Goal: Information Seeking & Learning: Learn about a topic

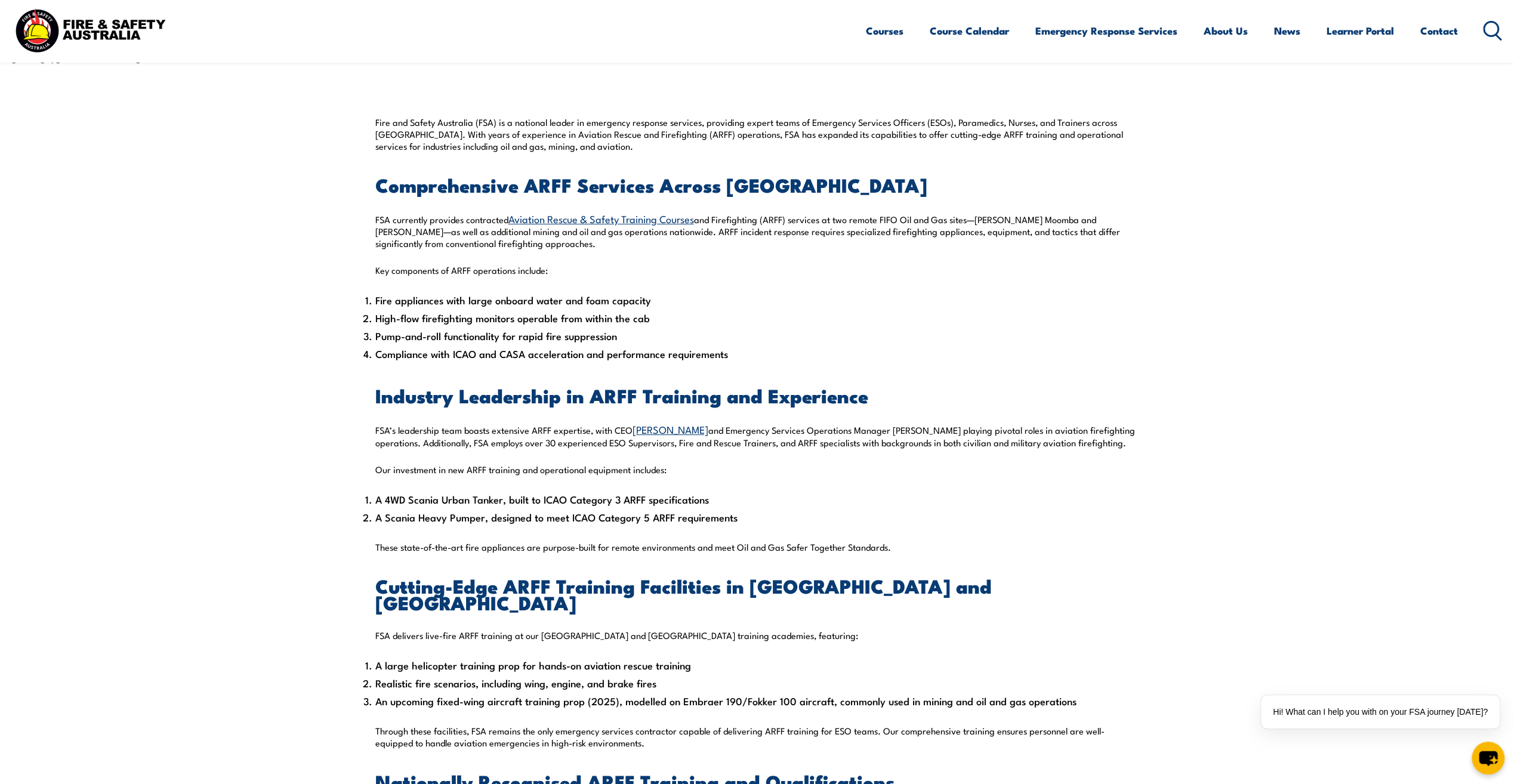
scroll to position [358, 0]
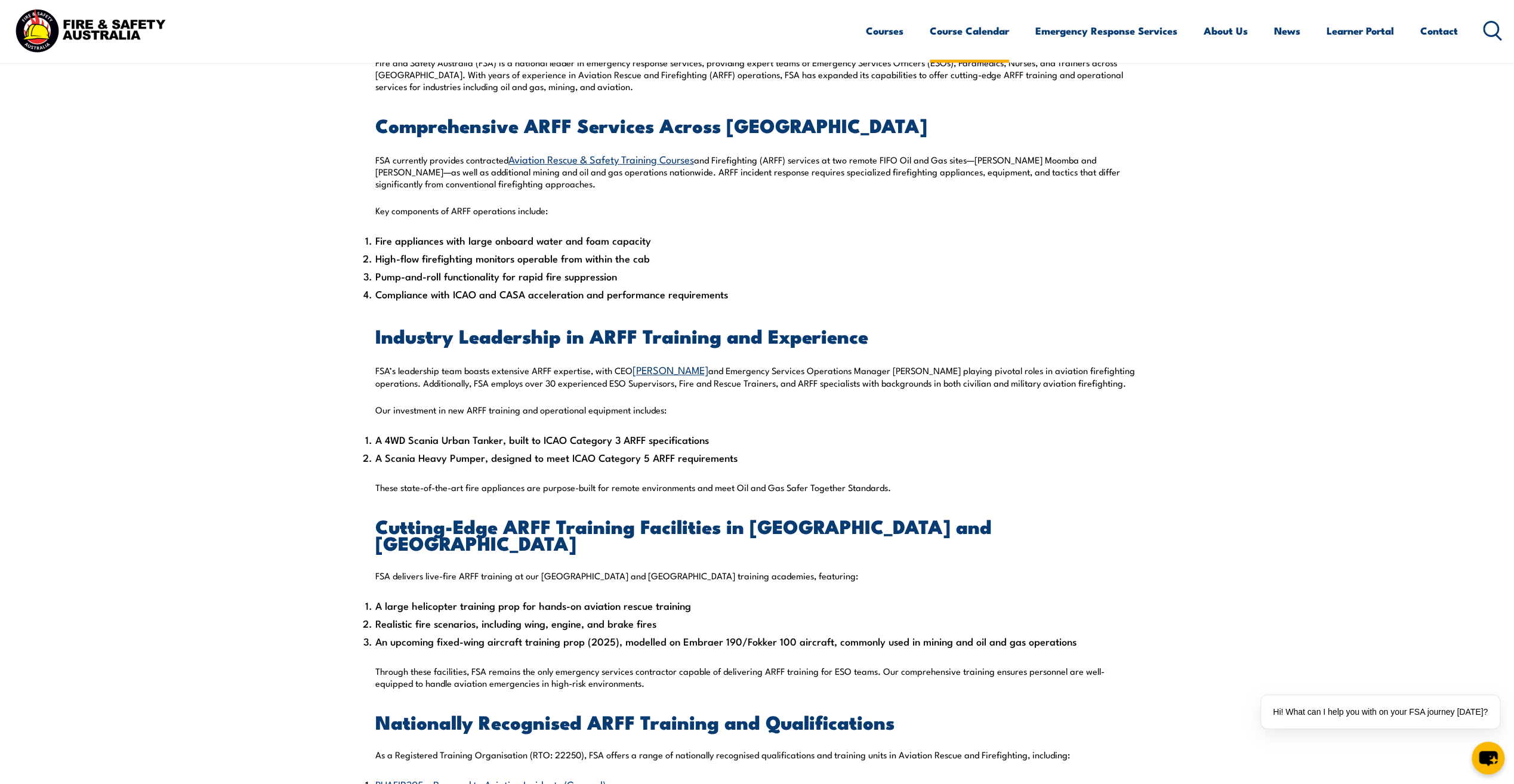
click at [973, 42] on link "Course Calendar" at bounding box center [969, 30] width 80 height 31
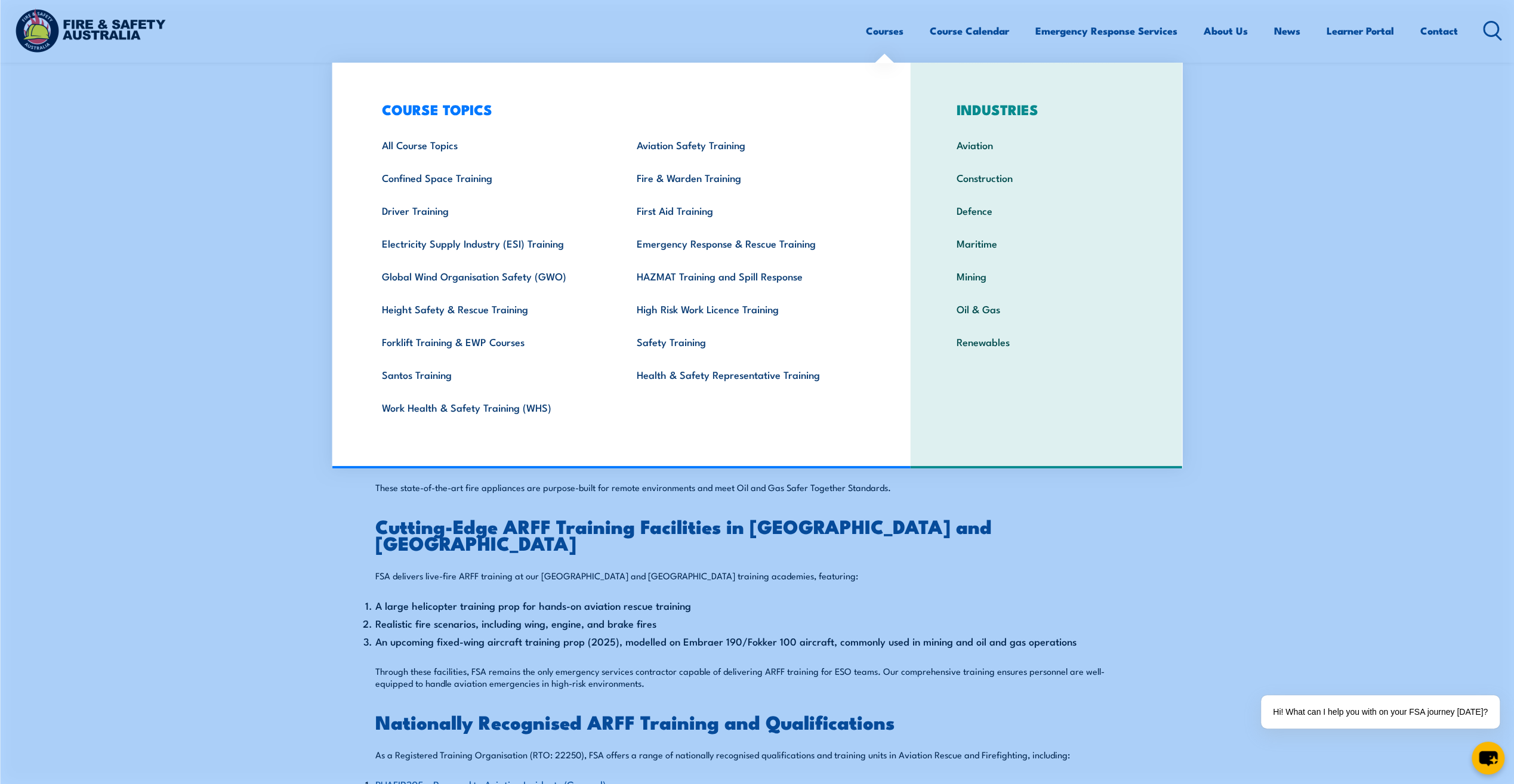
click at [890, 37] on link "Courses" at bounding box center [885, 30] width 37 height 31
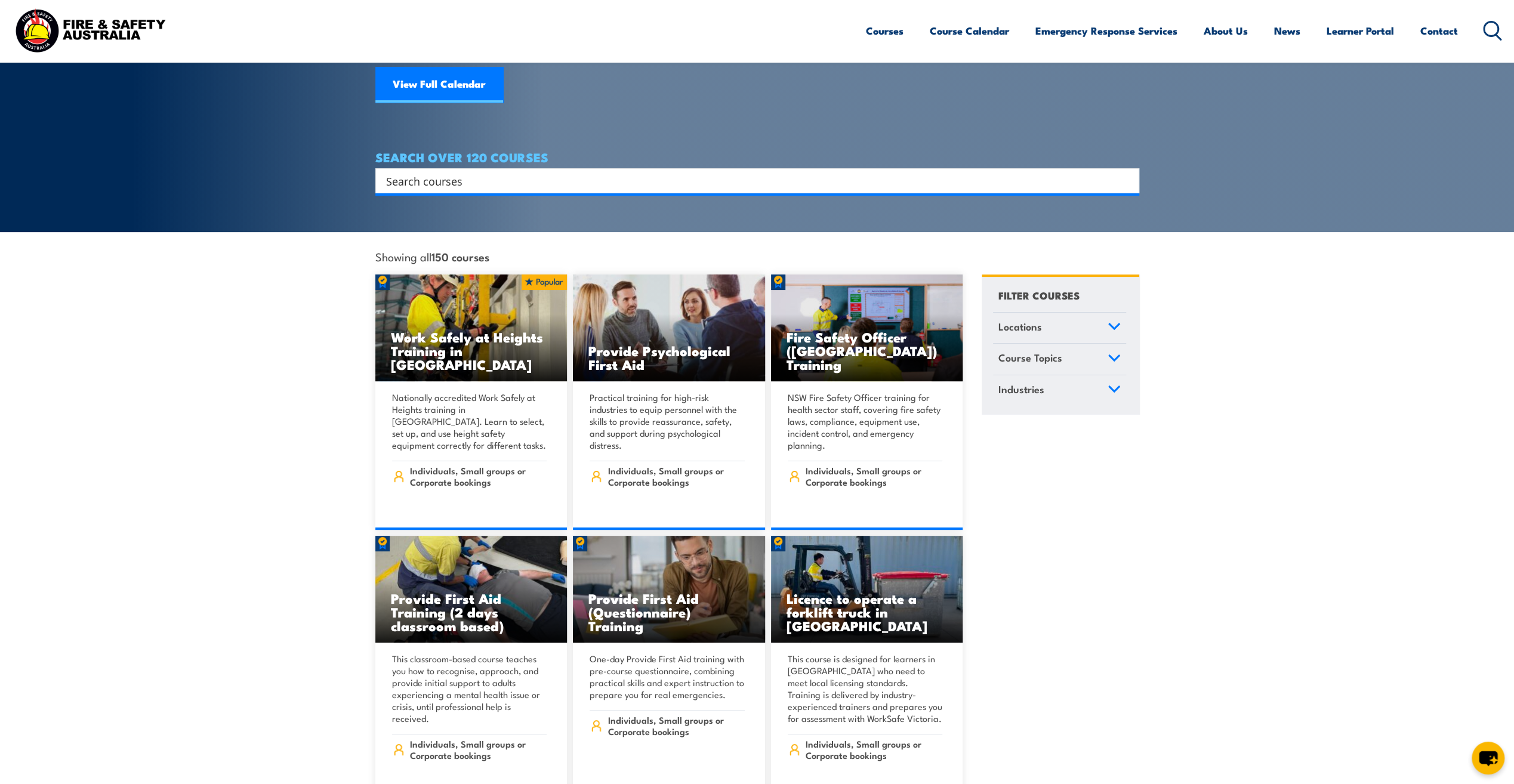
scroll to position [179, 0]
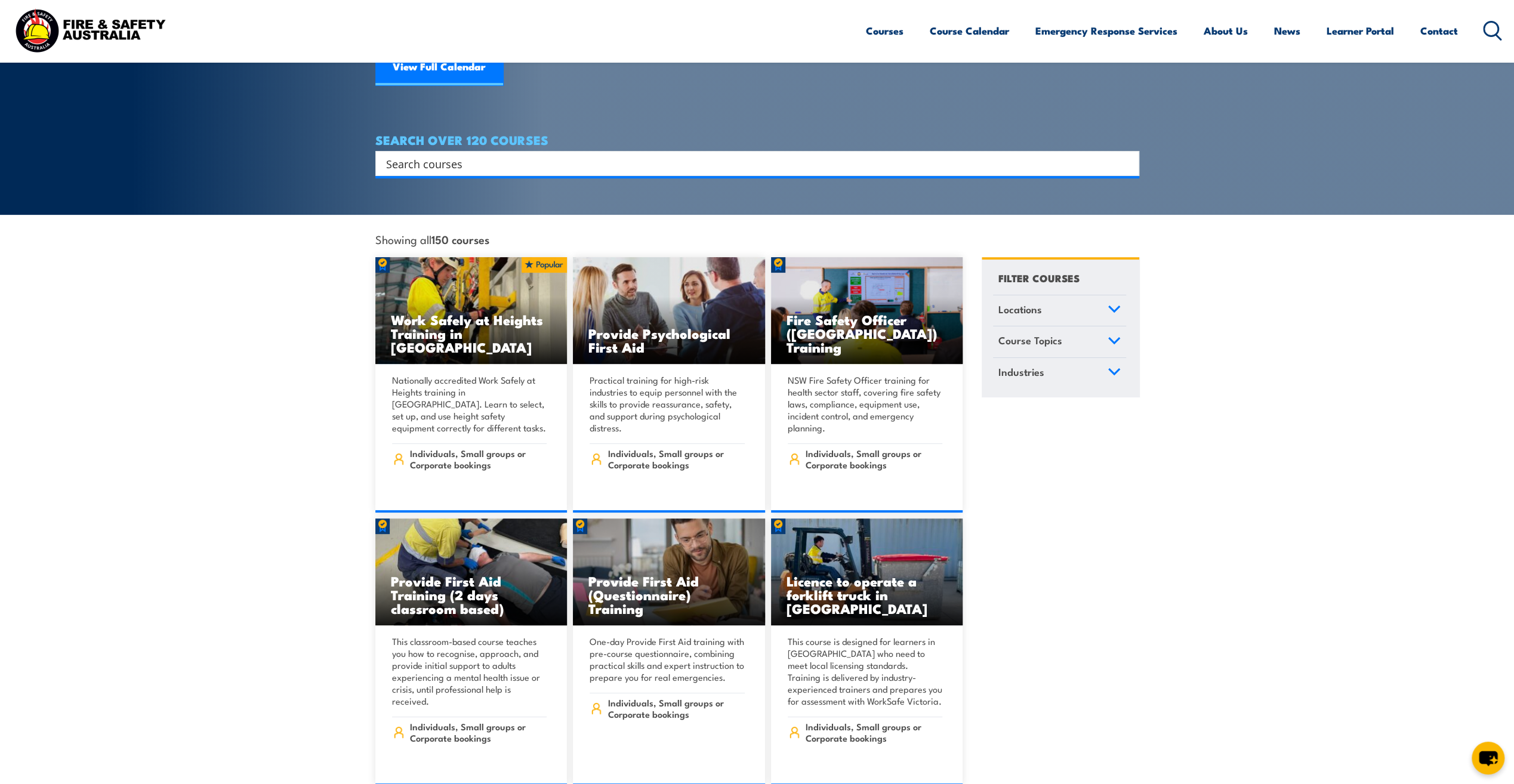
click at [1080, 295] on link "Locations" at bounding box center [1060, 311] width 134 height 31
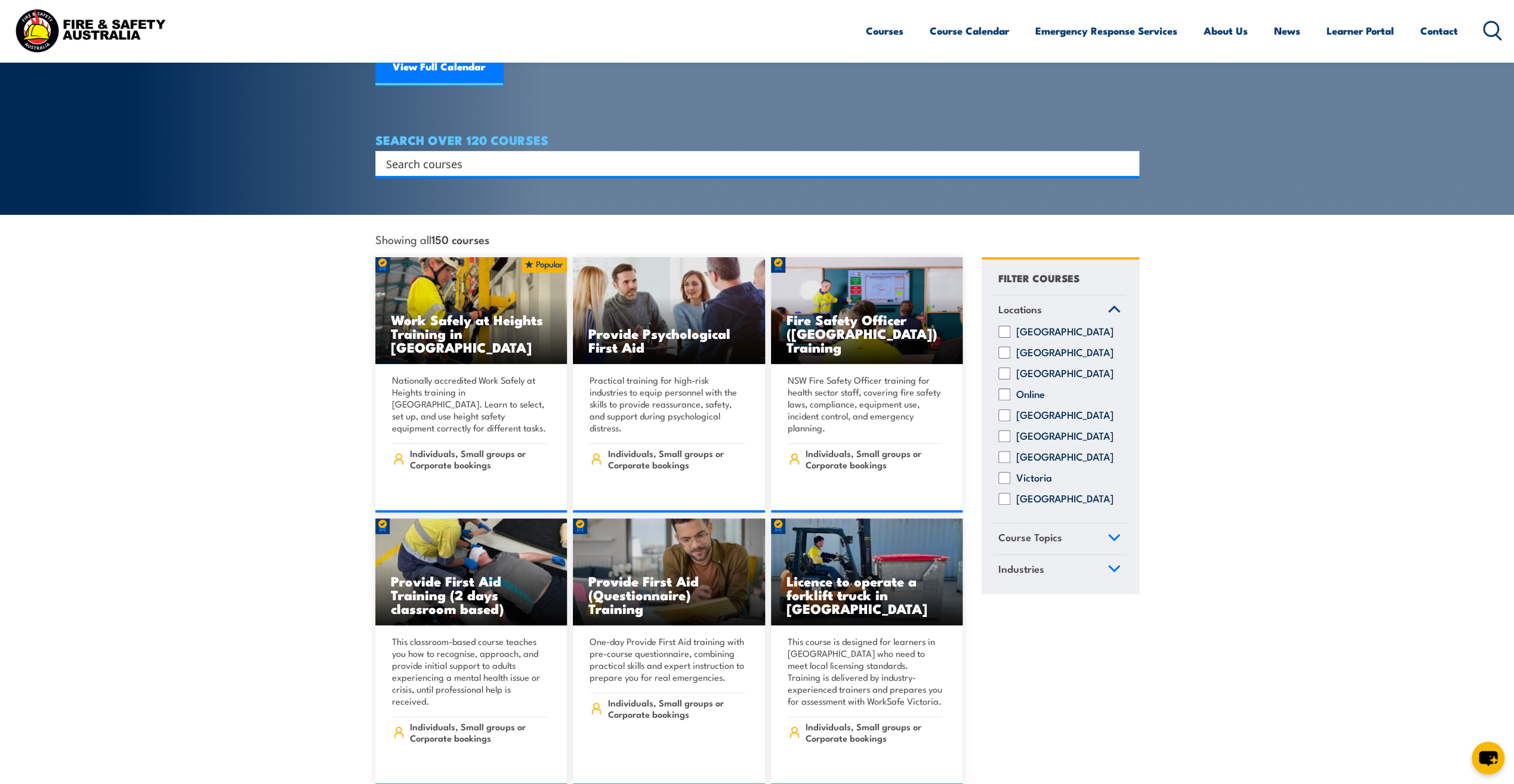
click at [1002, 493] on input "[GEOGRAPHIC_DATA]" at bounding box center [1004, 498] width 12 height 12
checkbox input "true"
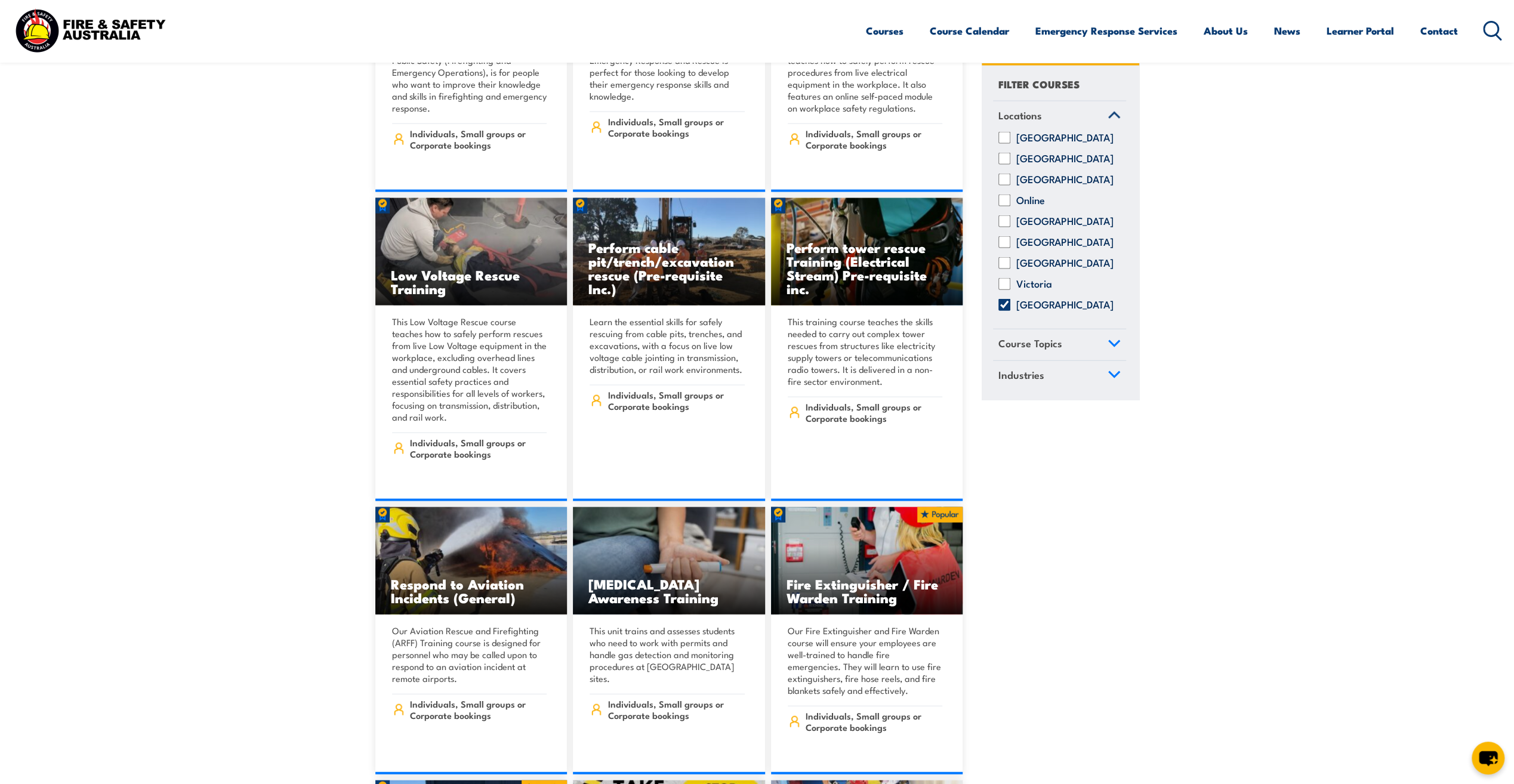
scroll to position [2744, 0]
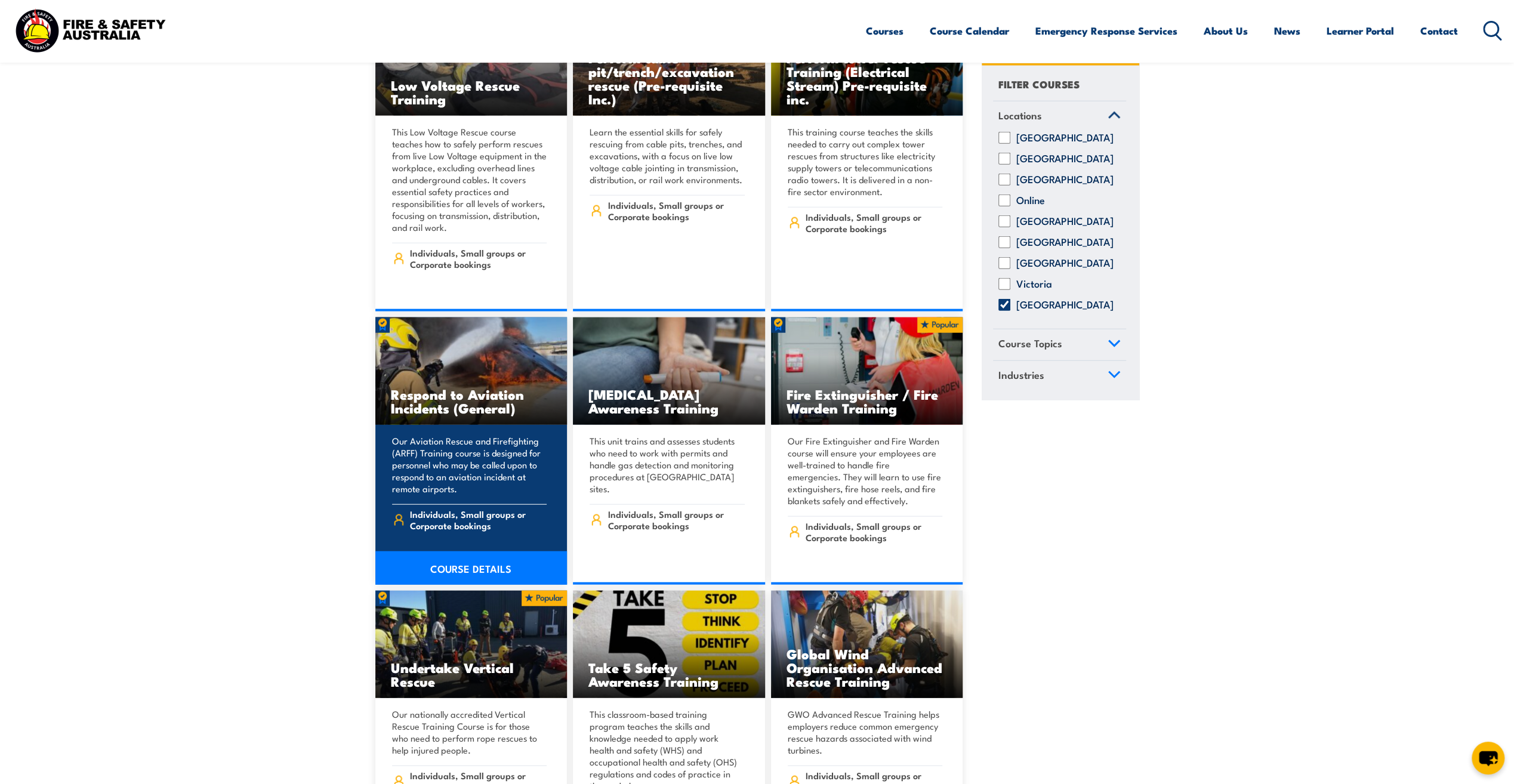
click at [520, 359] on img at bounding box center [471, 370] width 192 height 107
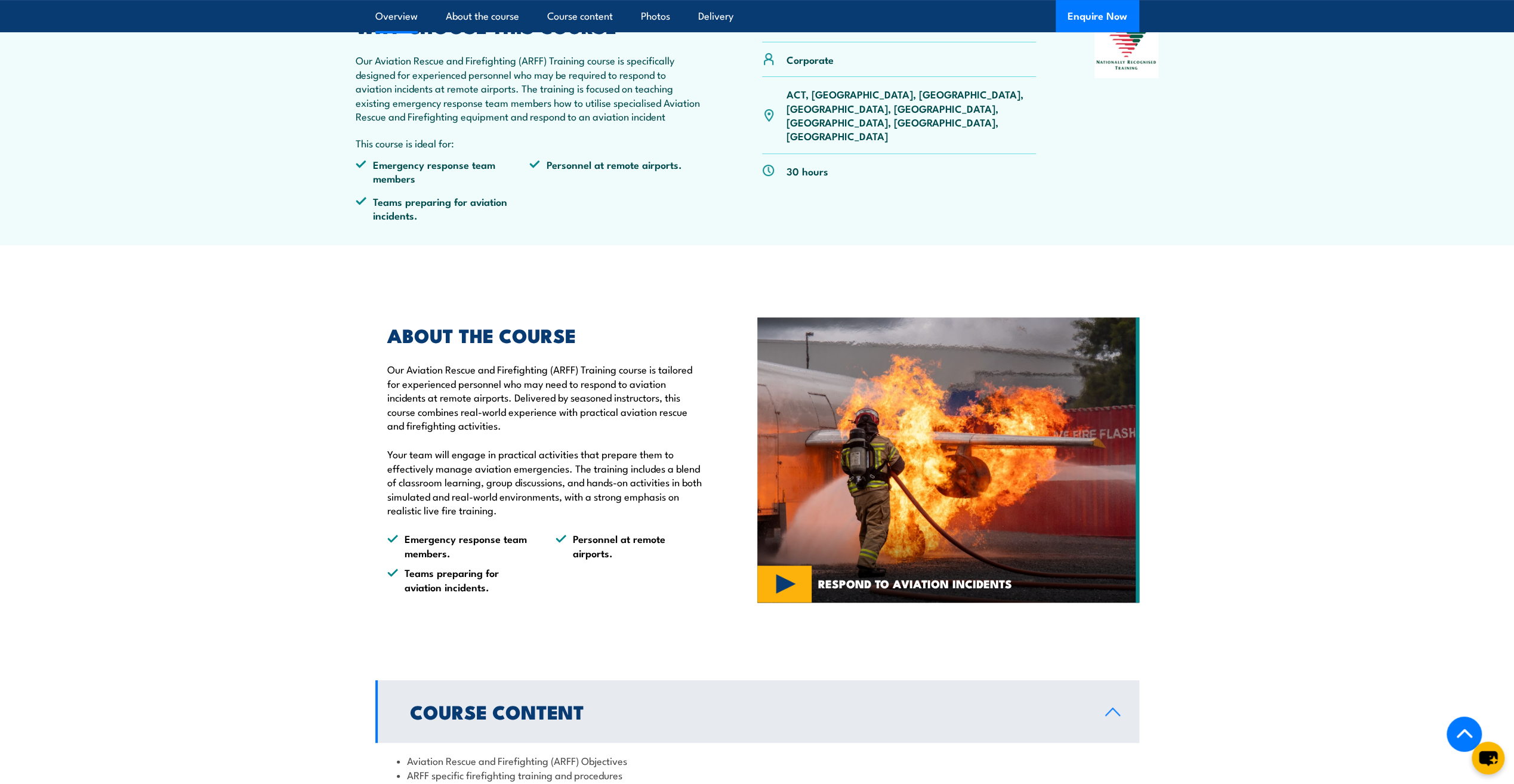
scroll to position [418, 0]
click at [747, 598] on div "ABOUT THE COURSE Our Aviation Rescue and Firefighting (ARFF) Training course is…" at bounding box center [566, 458] width 382 height 327
click at [772, 601] on img at bounding box center [947, 458] width 382 height 286
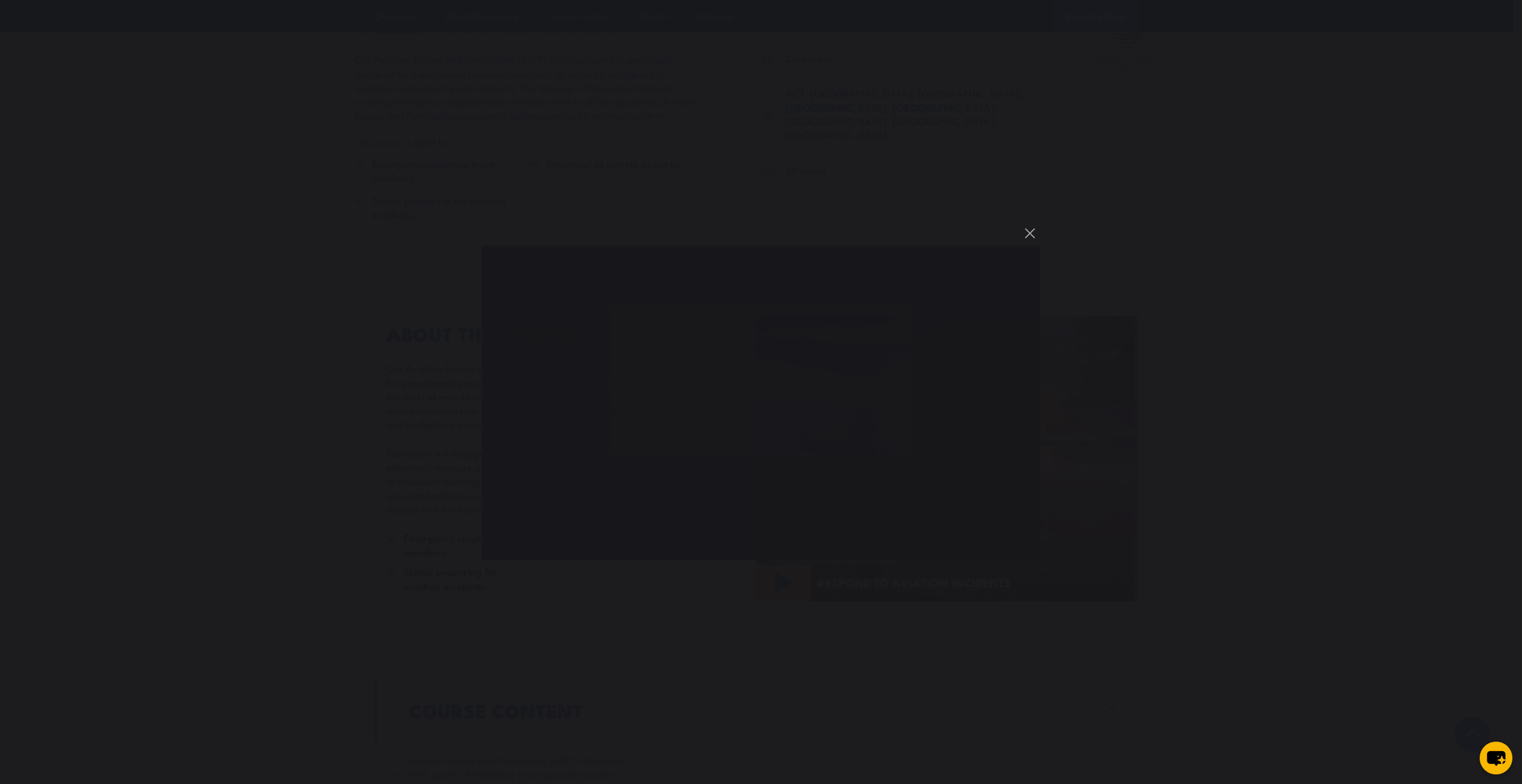
click at [1047, 226] on div "You can close this modal content with the ESC key" at bounding box center [761, 392] width 1522 height 784
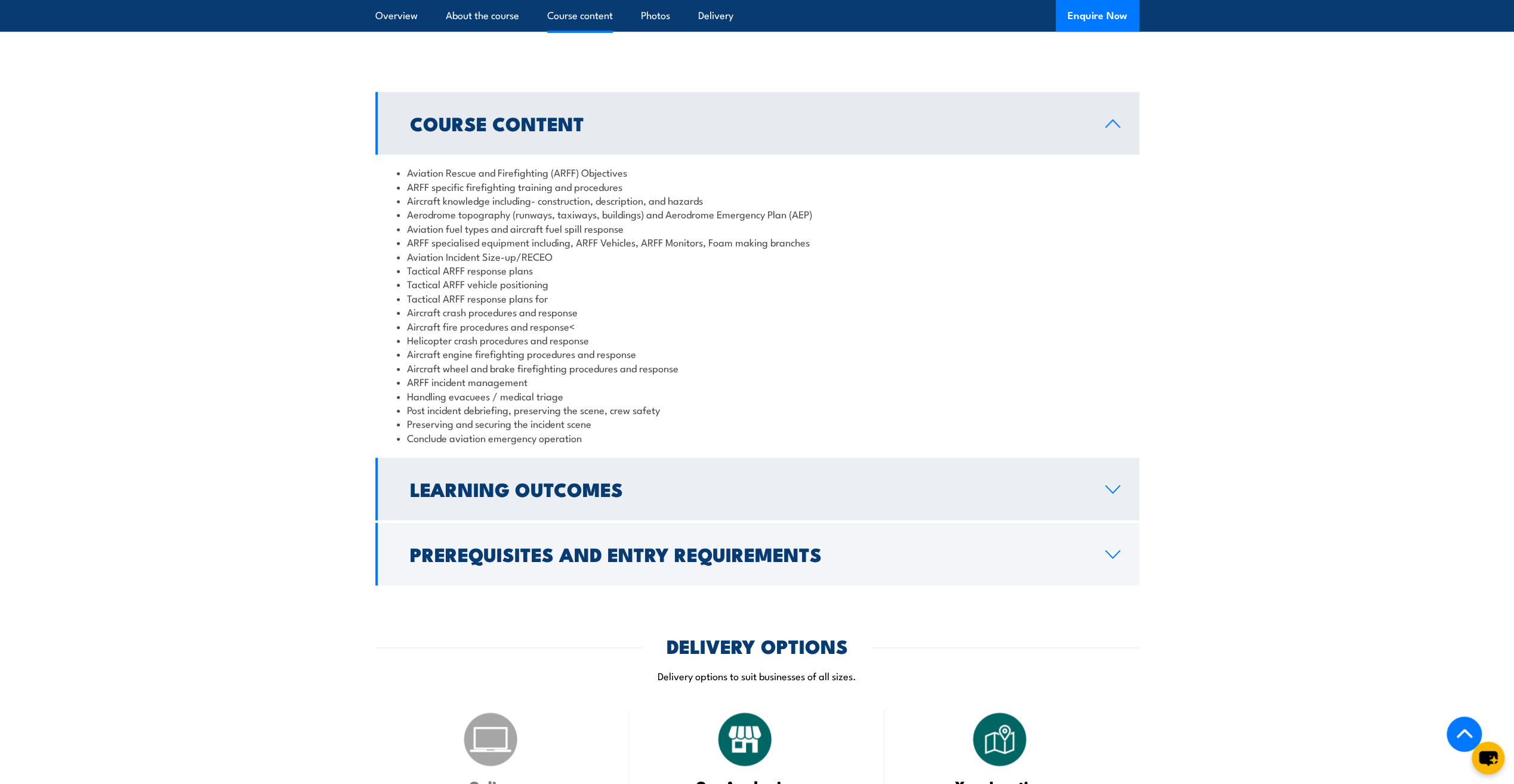
scroll to position [1073, 0]
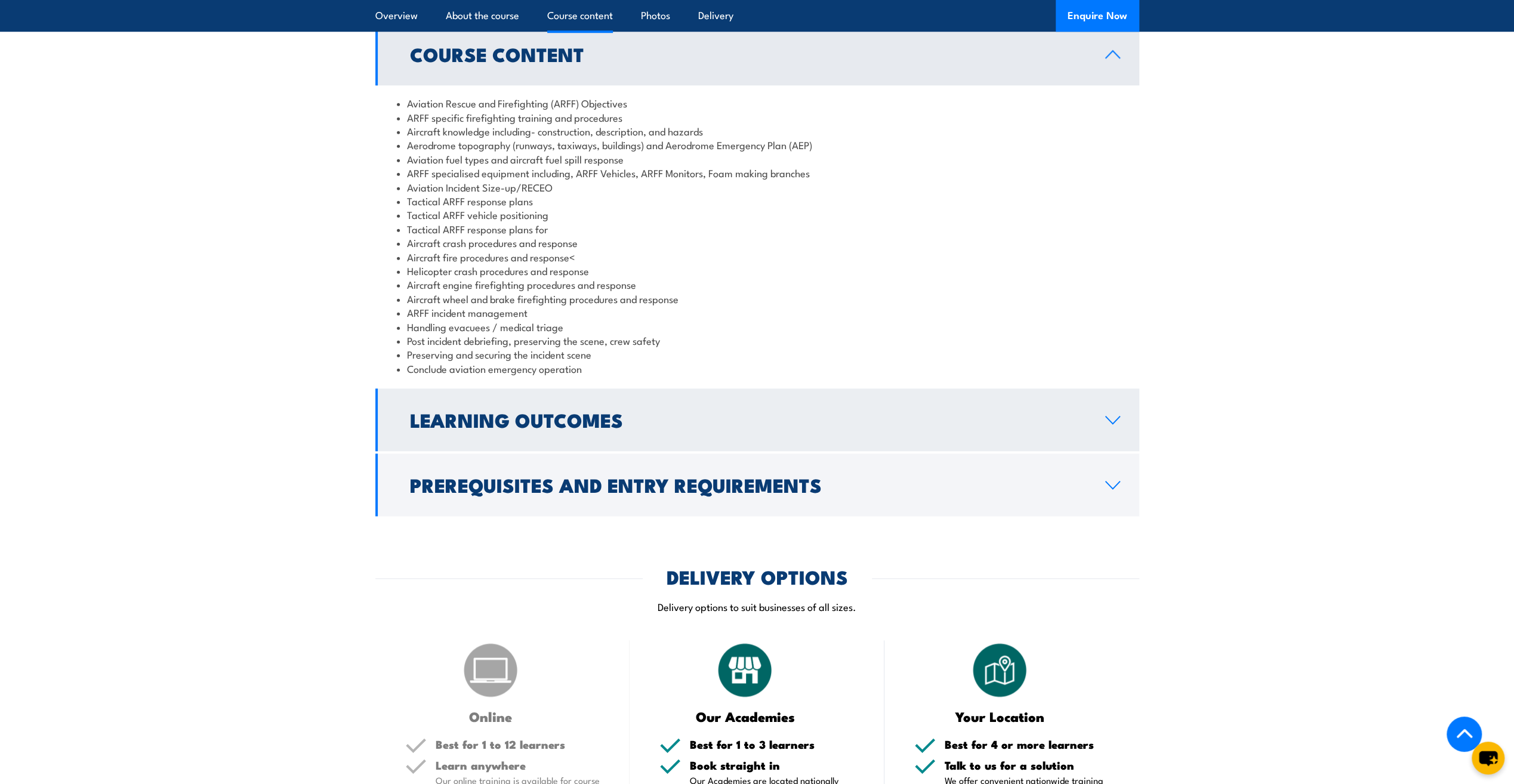
click at [646, 428] on h2 "Learning Outcomes" at bounding box center [748, 419] width 676 height 17
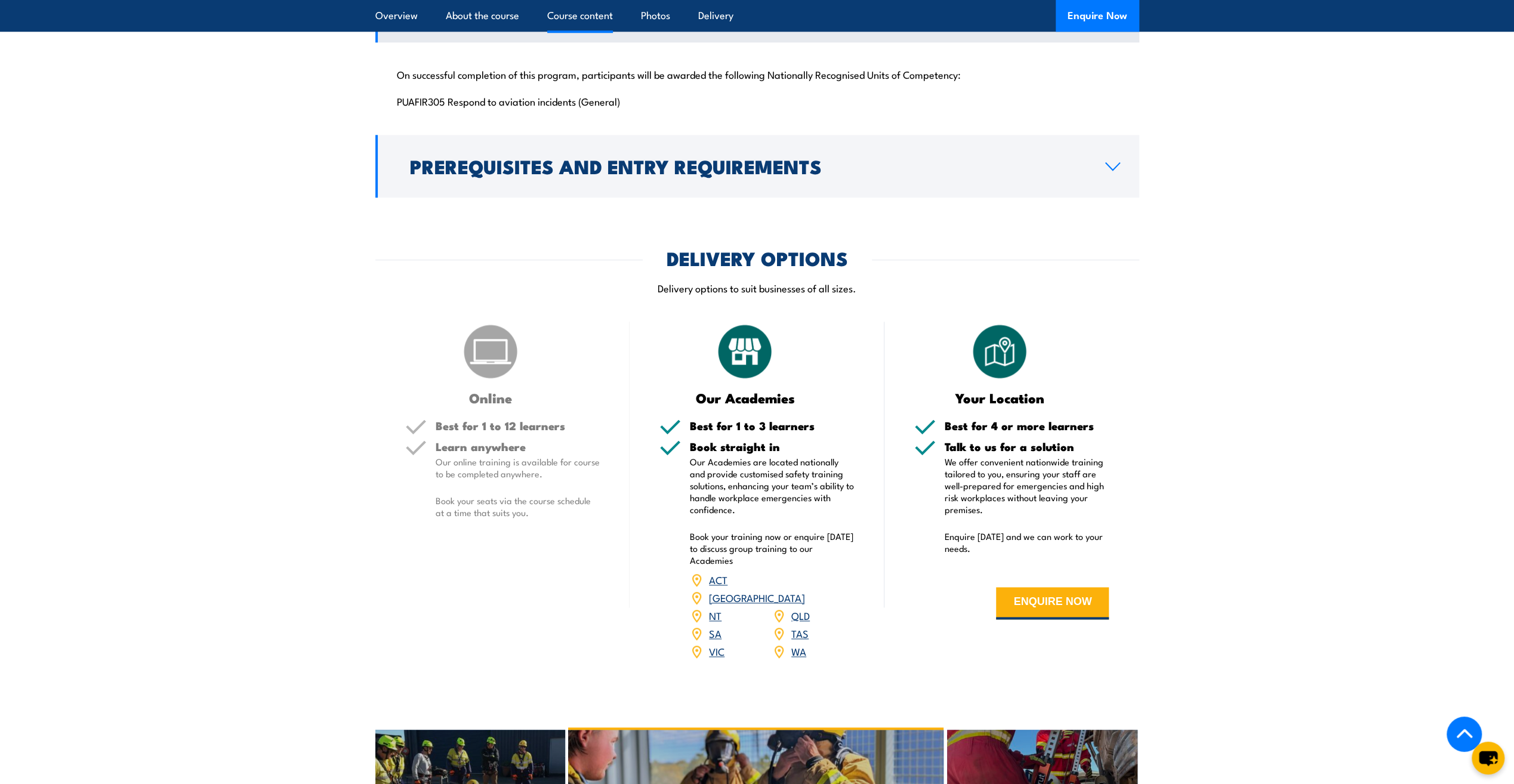
scroll to position [1193, 0]
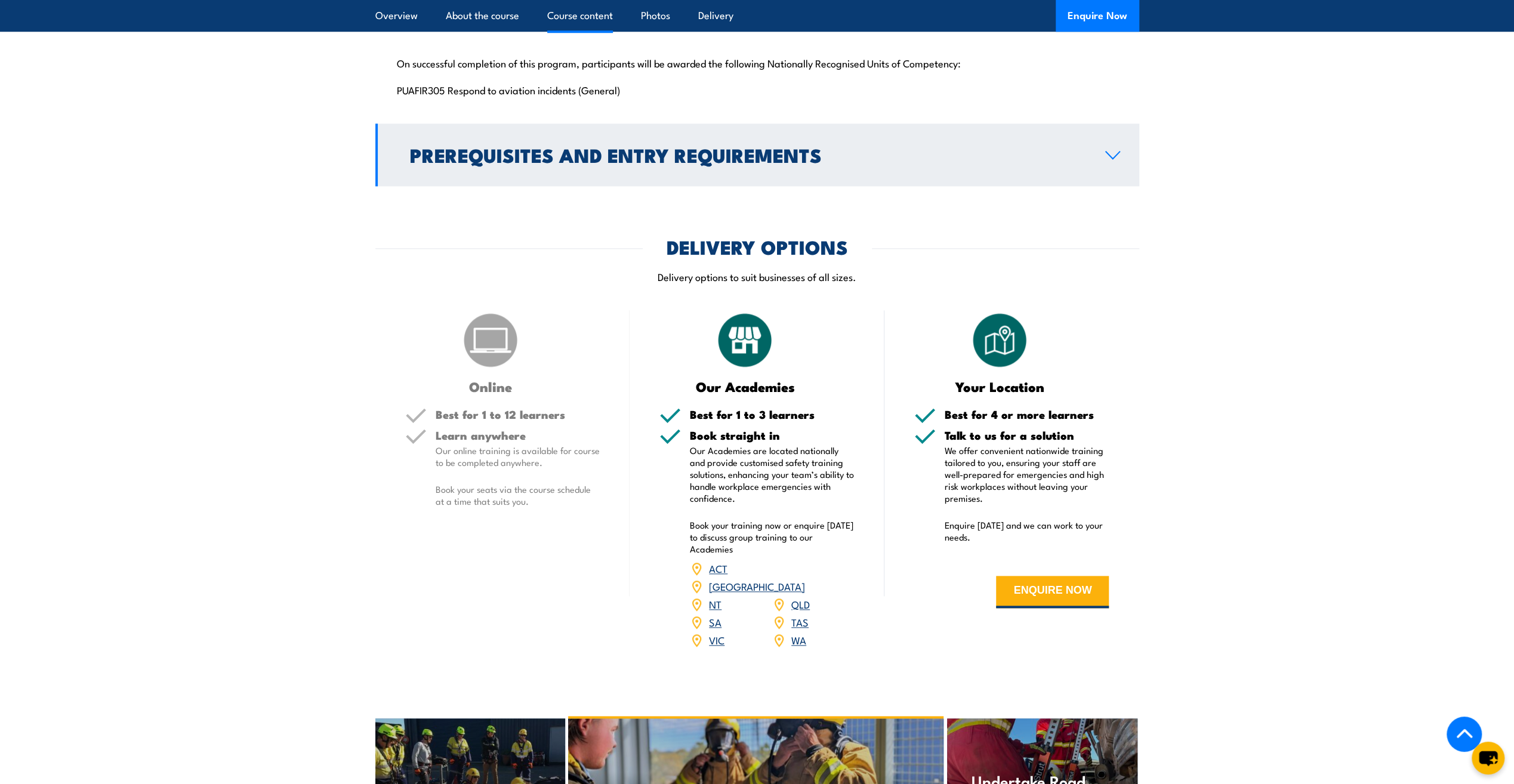
click at [737, 186] on link "Prerequisites and Entry Requirements" at bounding box center [757, 155] width 764 height 63
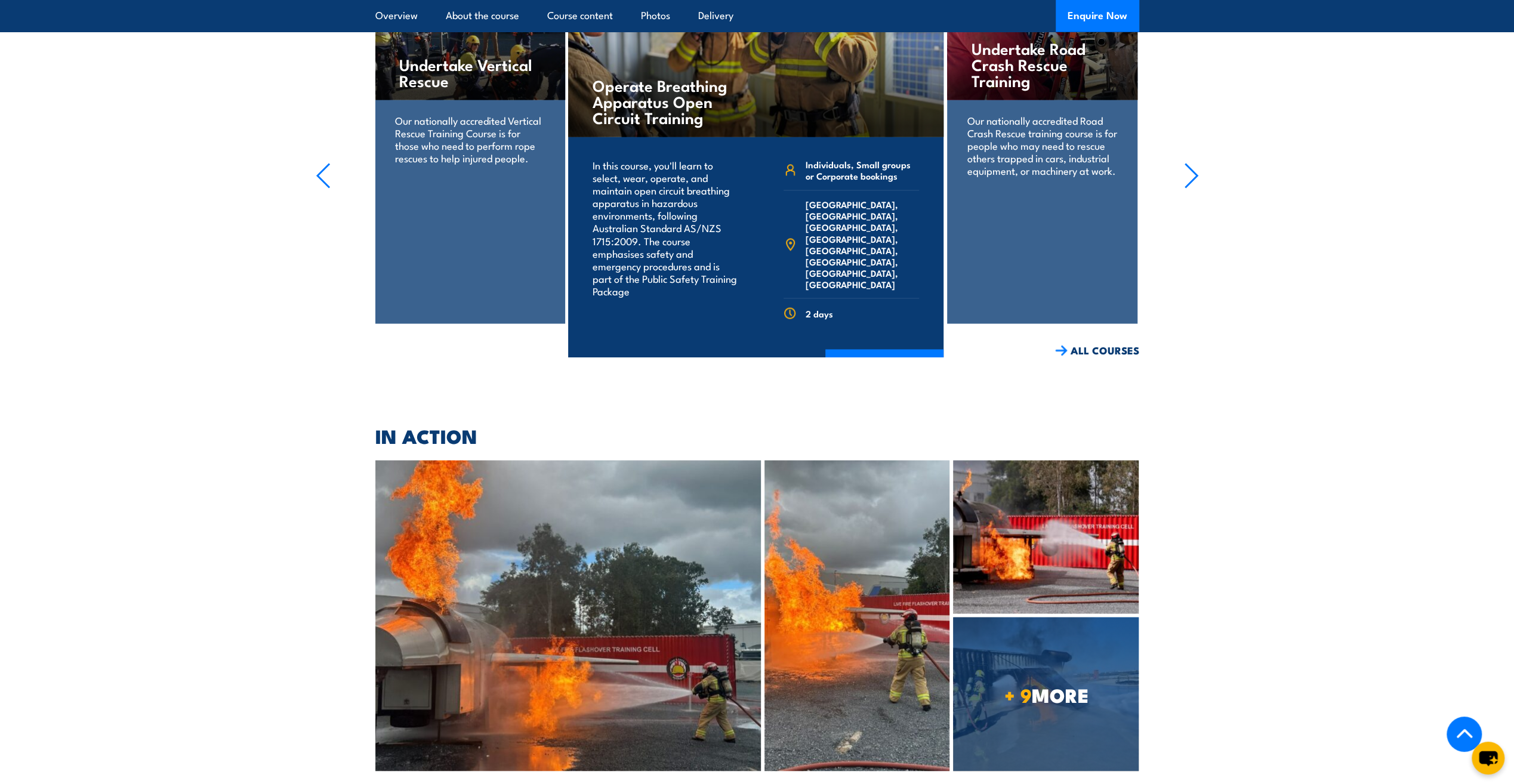
scroll to position [2148, 0]
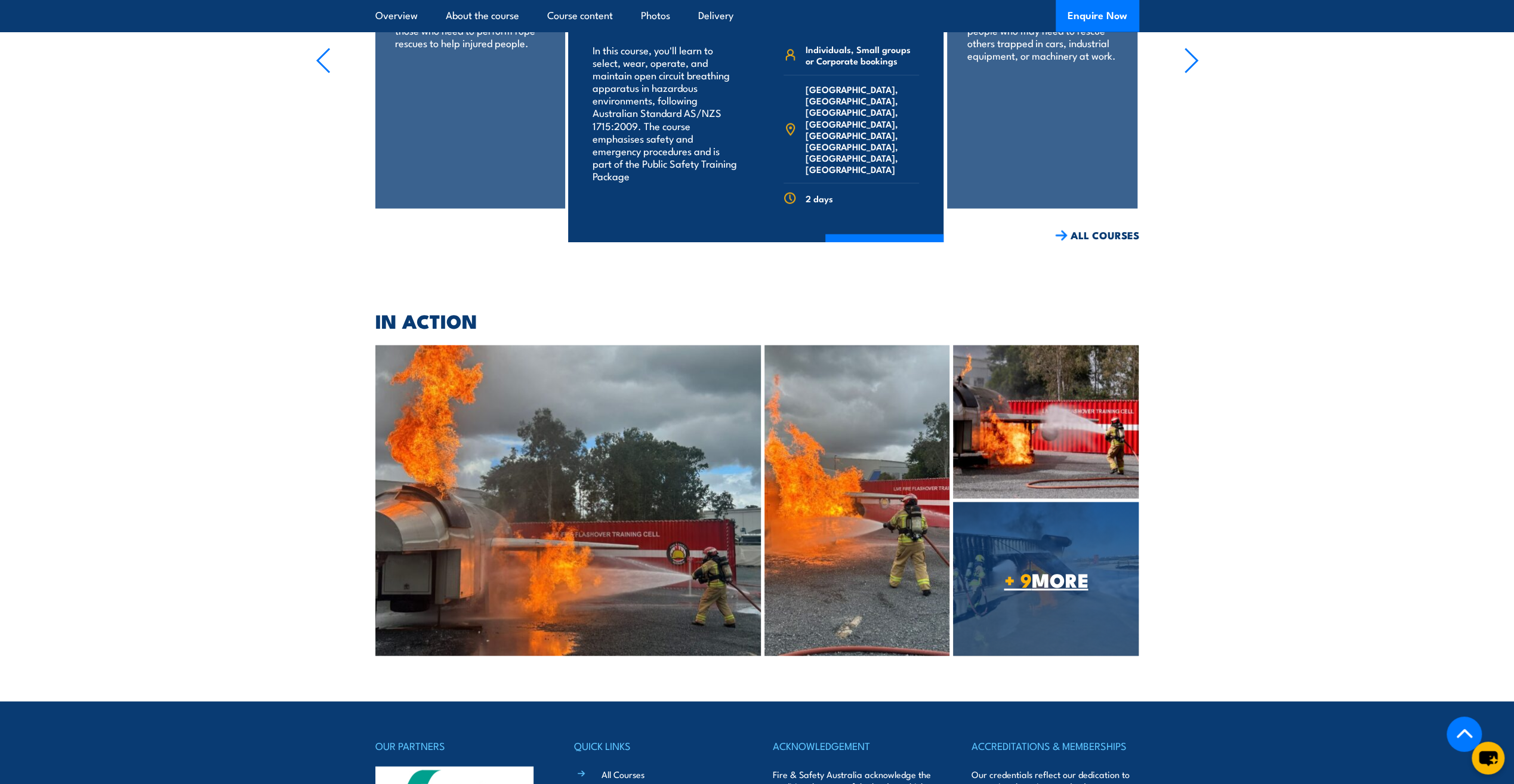
click at [1045, 582] on span "+ 9 MORE" at bounding box center [1046, 578] width 186 height 17
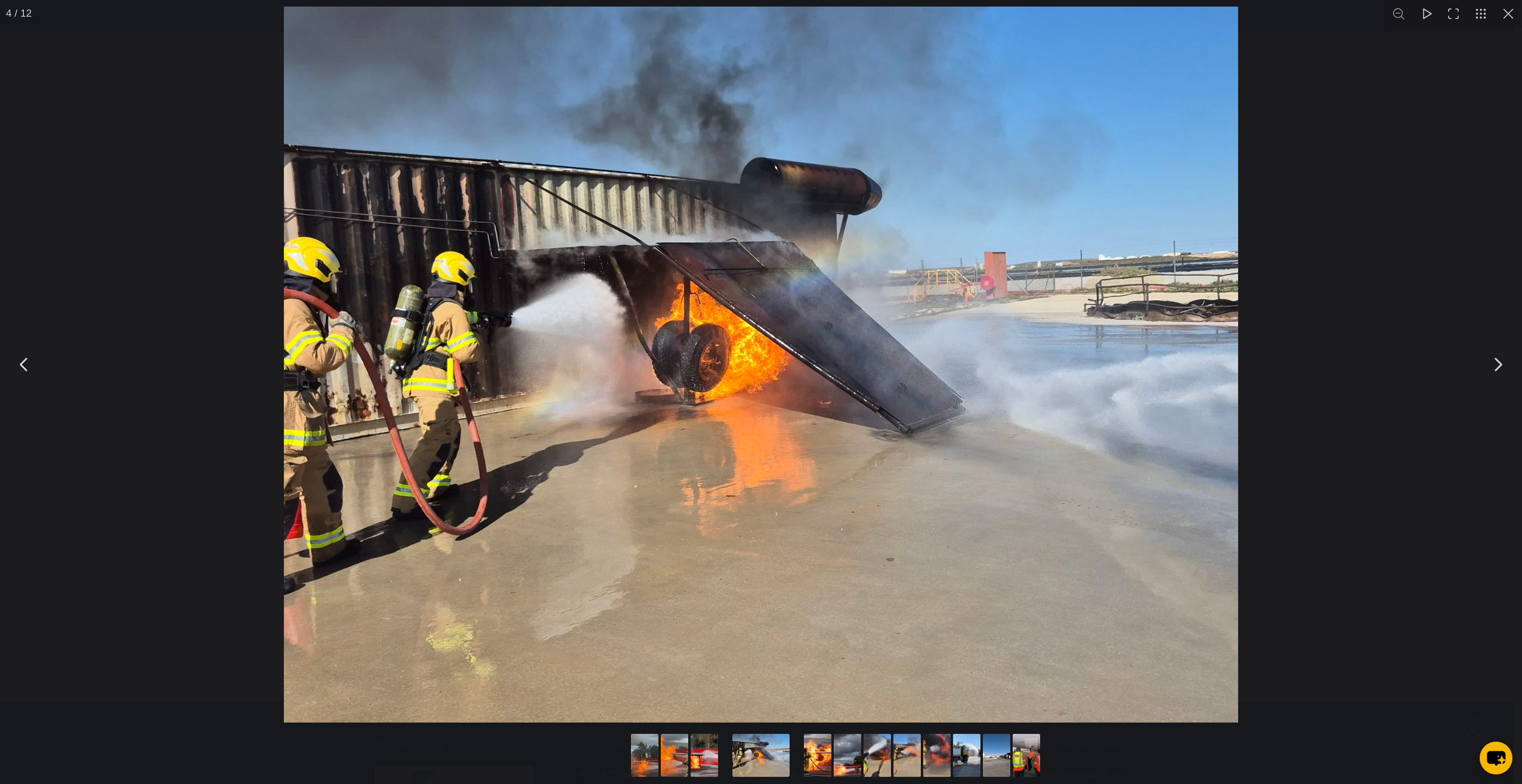
click at [1491, 368] on button "You can close this modal content with the ESC key" at bounding box center [1497, 364] width 29 height 29
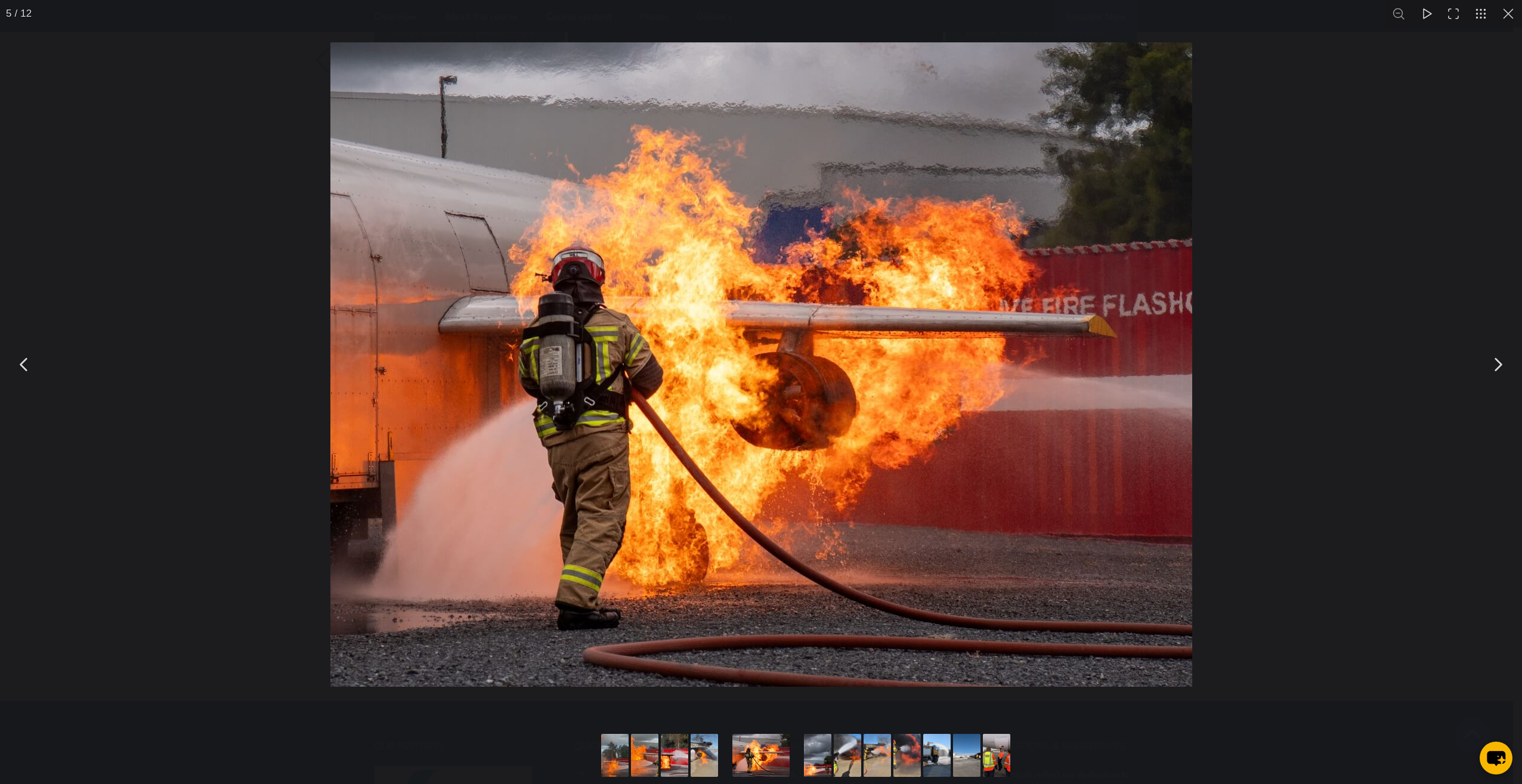
click at [1491, 367] on button "You can close this modal content with the ESC key" at bounding box center [1497, 364] width 29 height 29
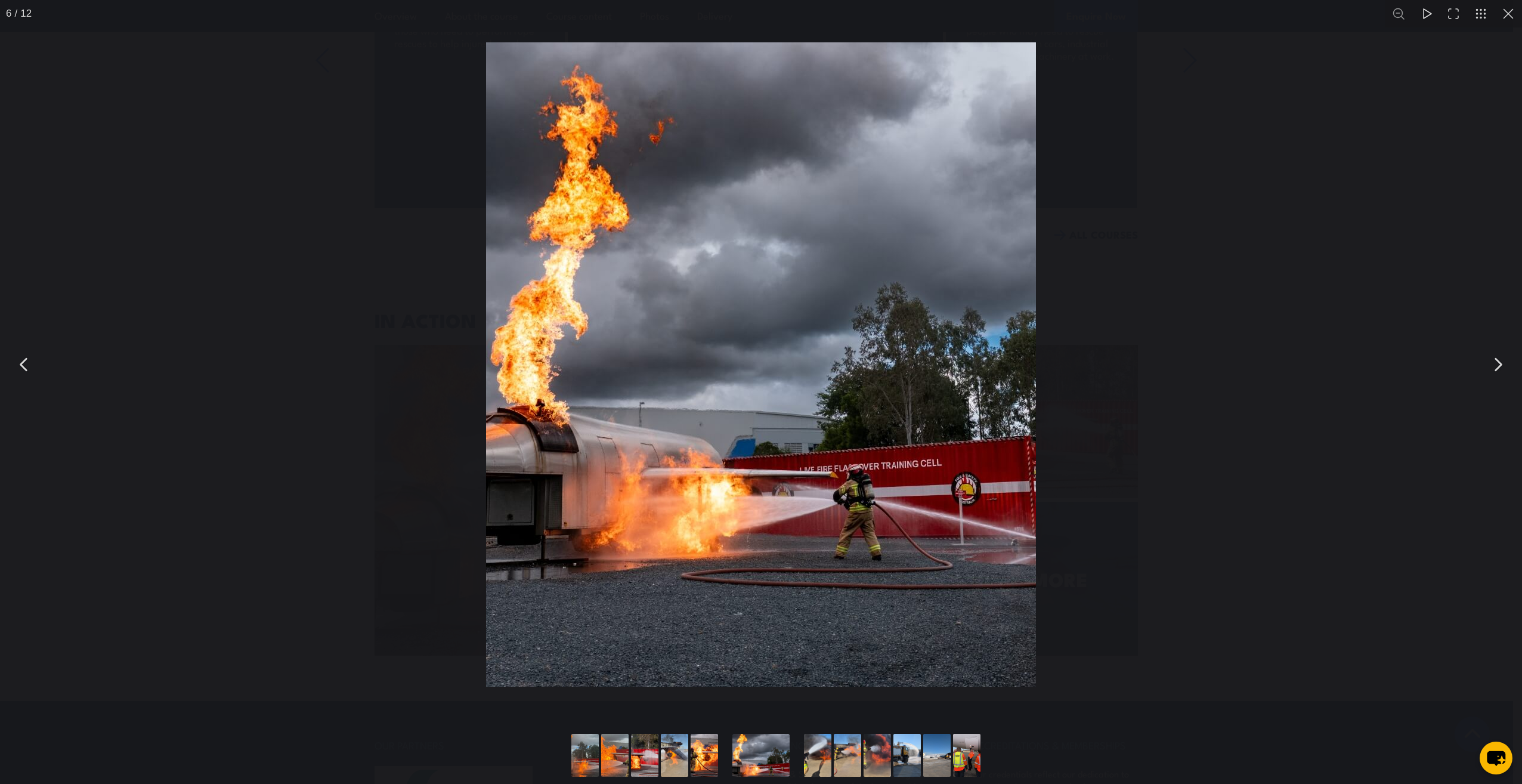
click at [1491, 367] on button "You can close this modal content with the ESC key" at bounding box center [1497, 364] width 29 height 29
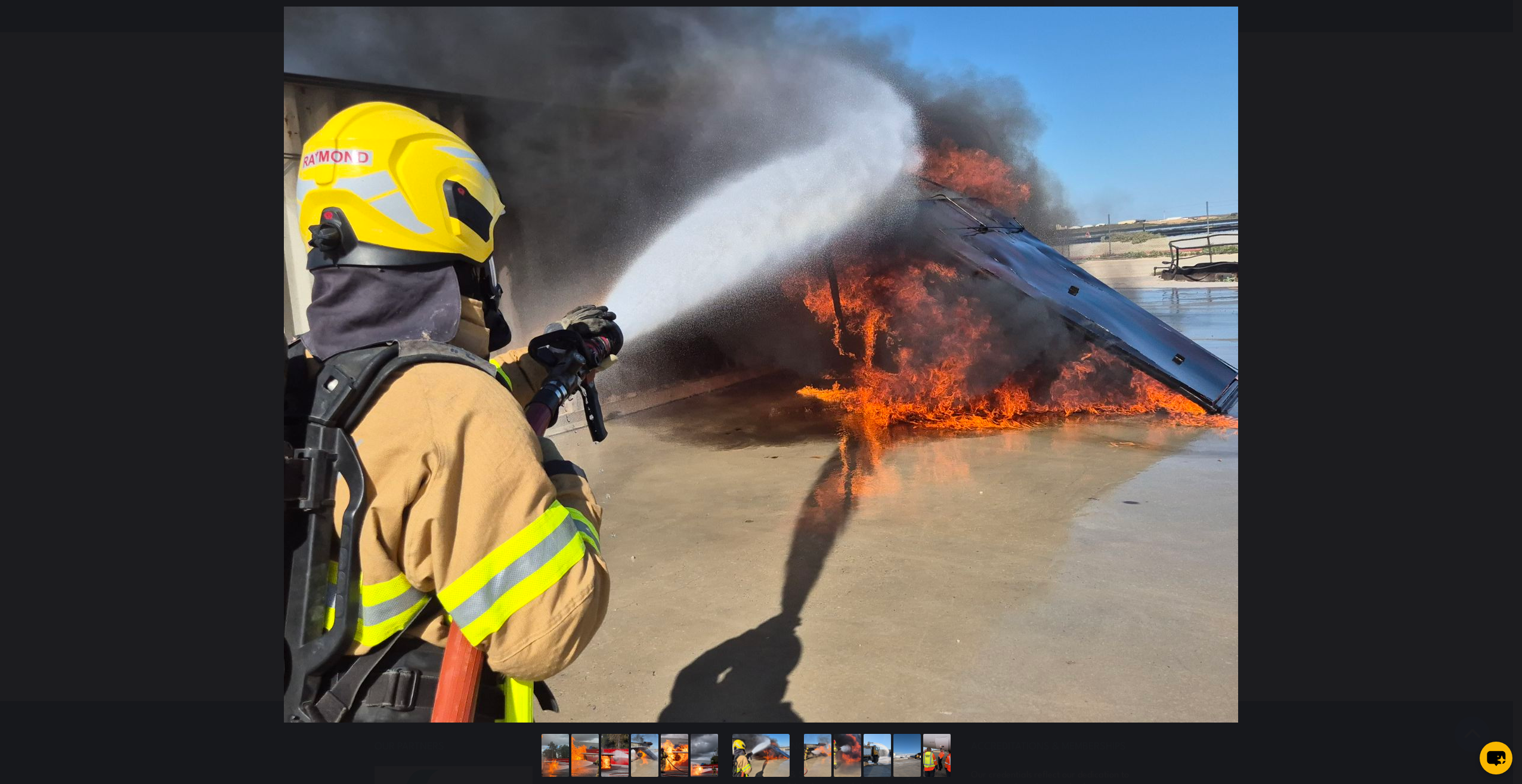
click at [1491, 367] on button "You can close this modal content with the ESC key" at bounding box center [1497, 364] width 29 height 29
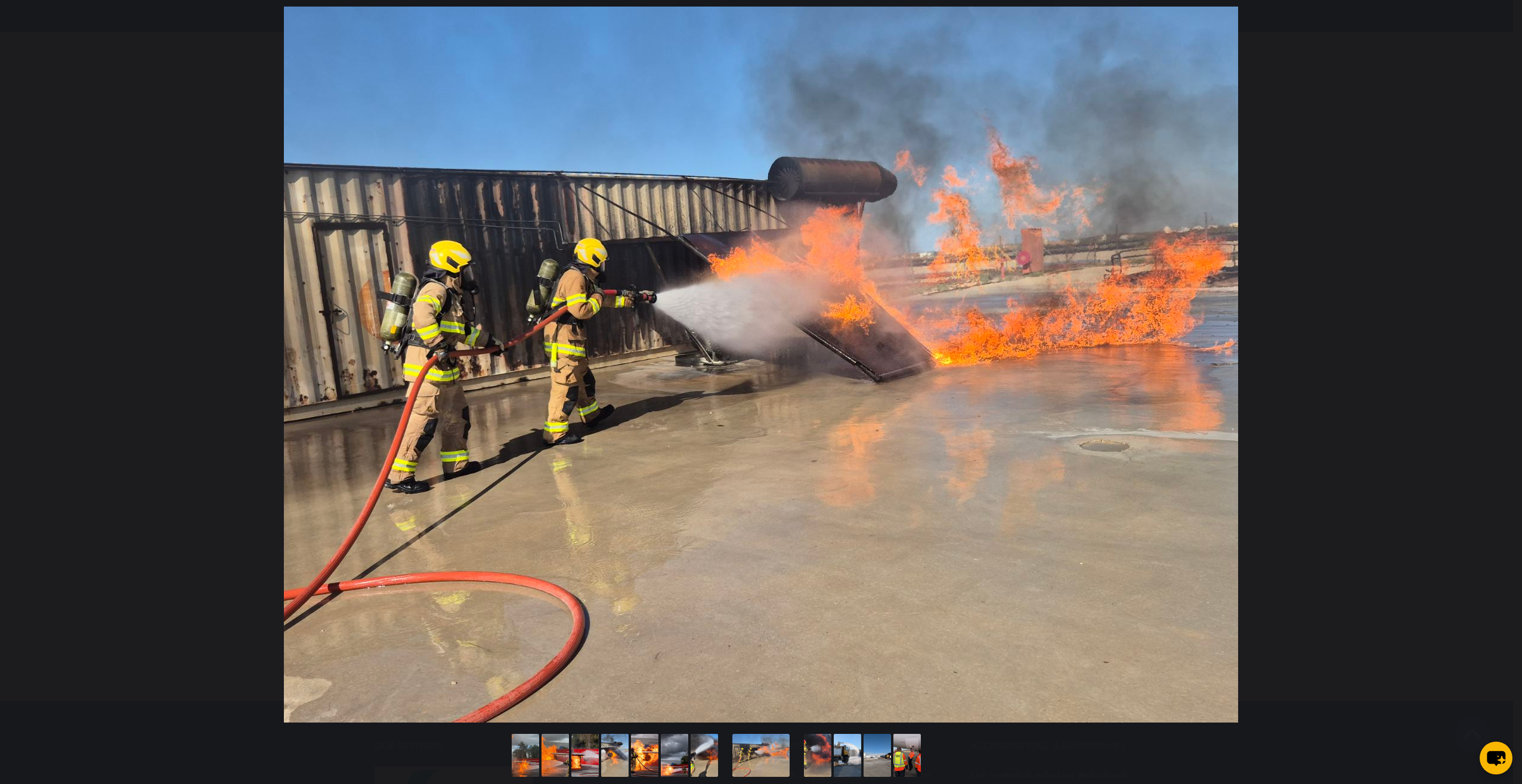
click at [1491, 367] on button "You can close this modal content with the ESC key" at bounding box center [1497, 364] width 29 height 29
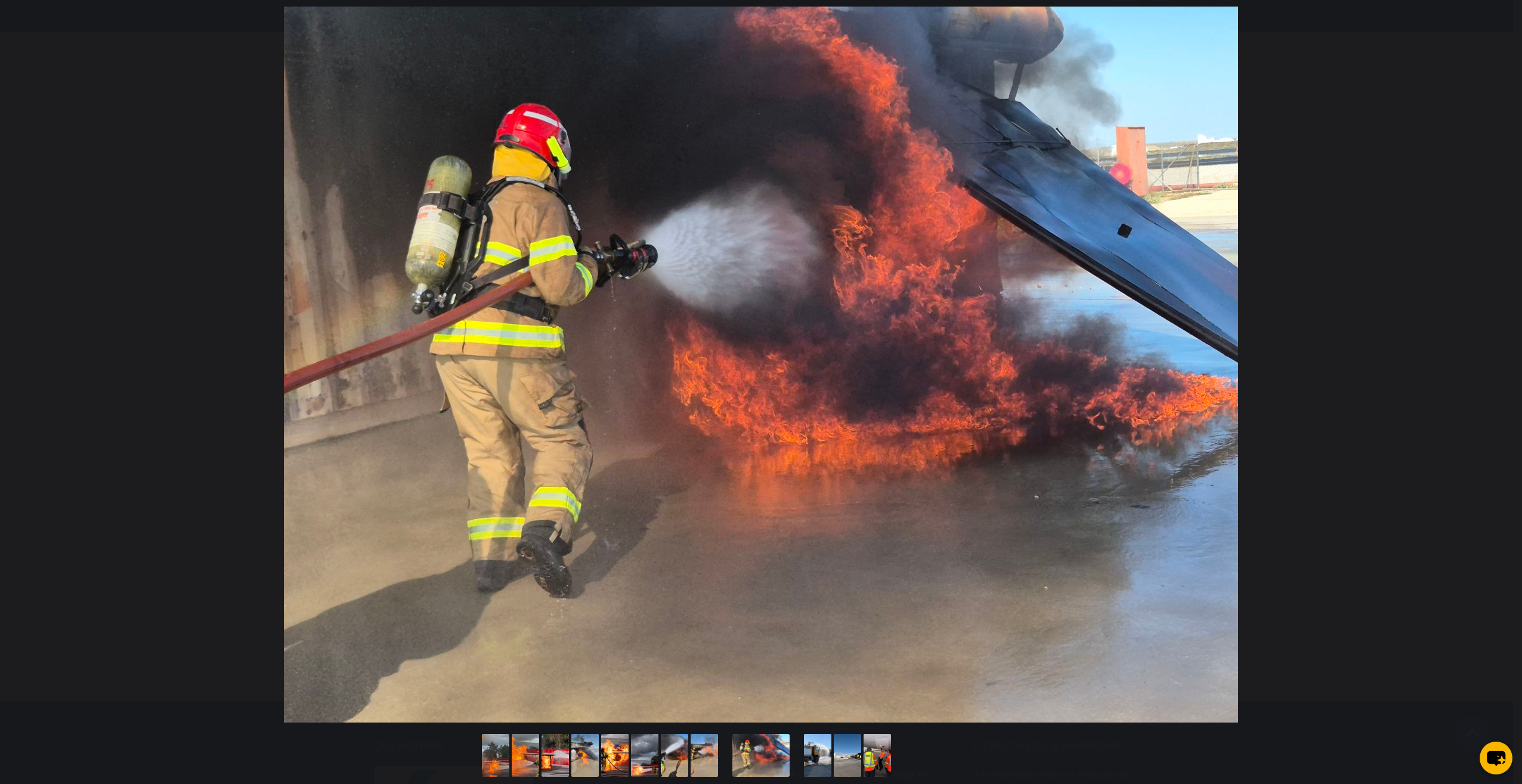
click at [1491, 367] on button "You can close this modal content with the ESC key" at bounding box center [1497, 364] width 29 height 29
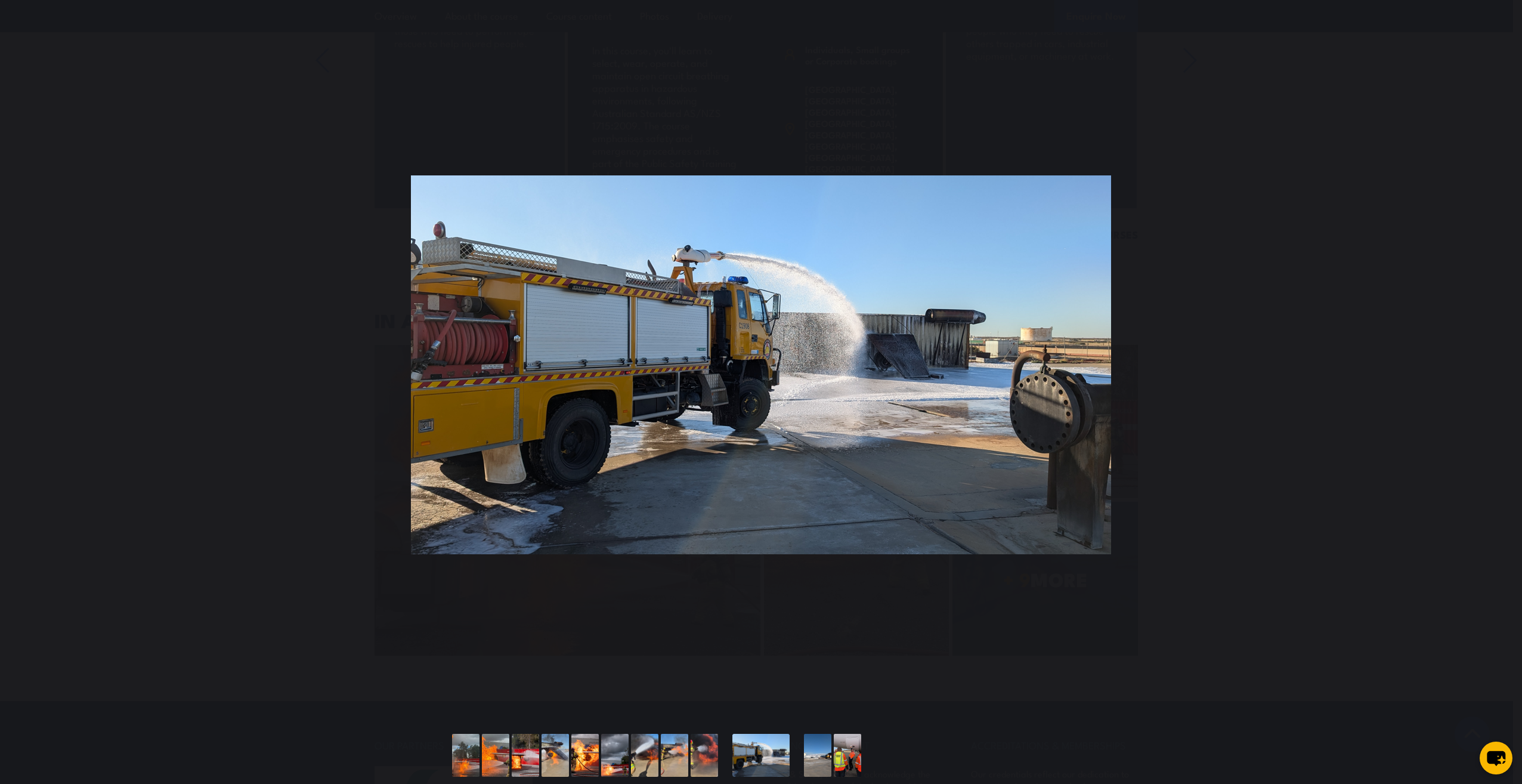
click at [1491, 367] on button "You can close this modal content with the ESC key" at bounding box center [1497, 364] width 29 height 29
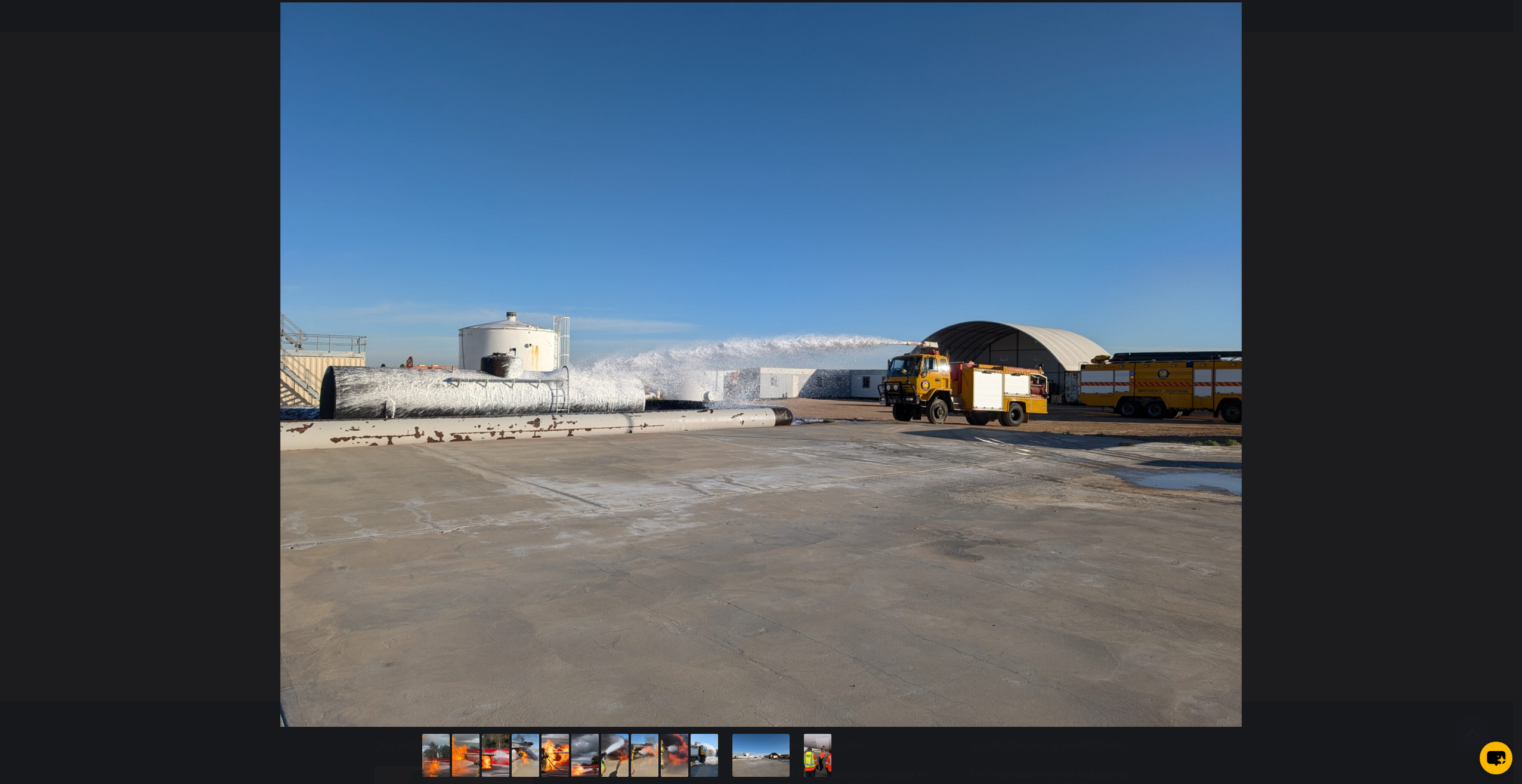
click at [1491, 367] on button "You can close this modal content with the ESC key" at bounding box center [1497, 364] width 29 height 29
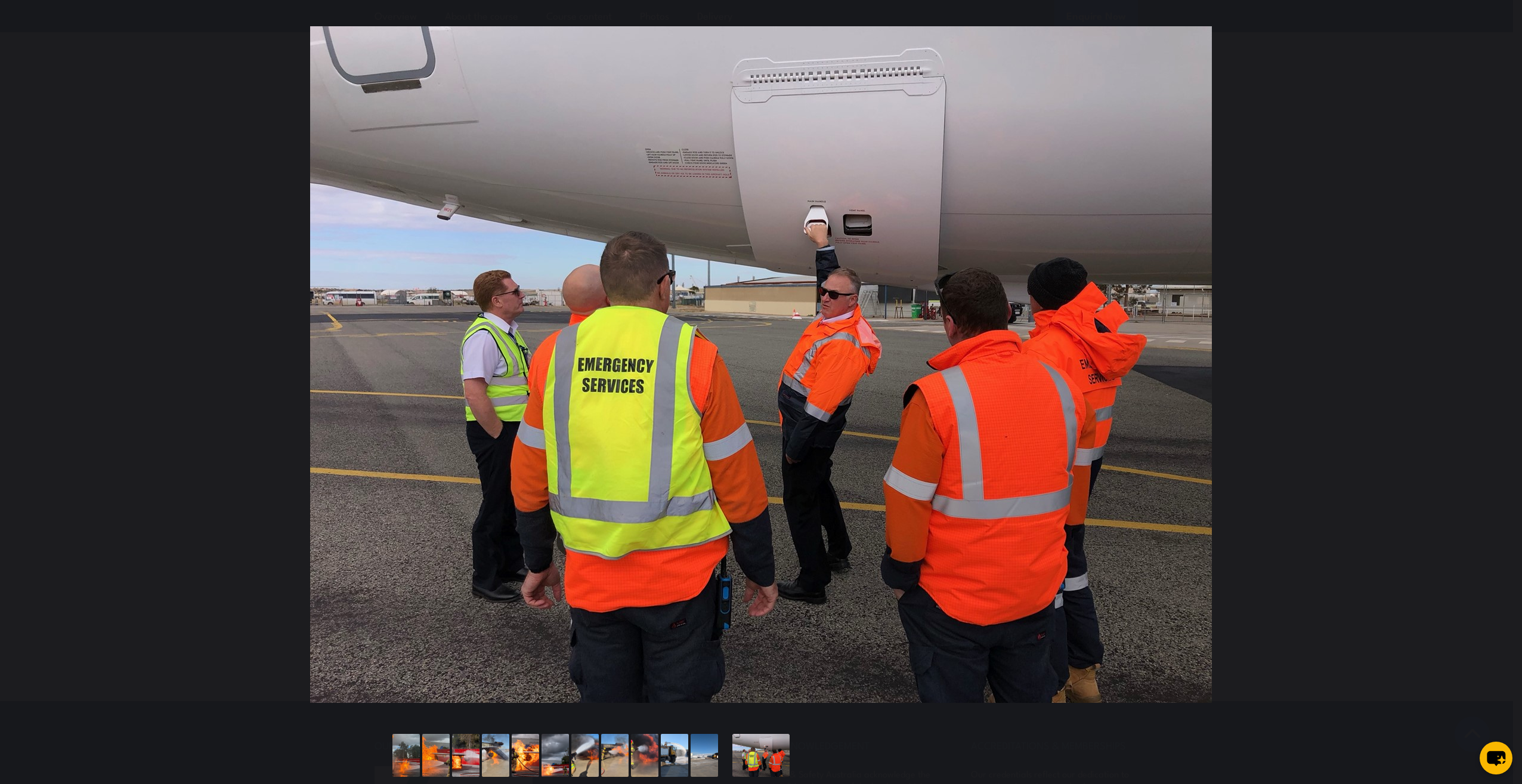
click at [1491, 367] on button "You can close this modal content with the ESC key" at bounding box center [1497, 364] width 29 height 29
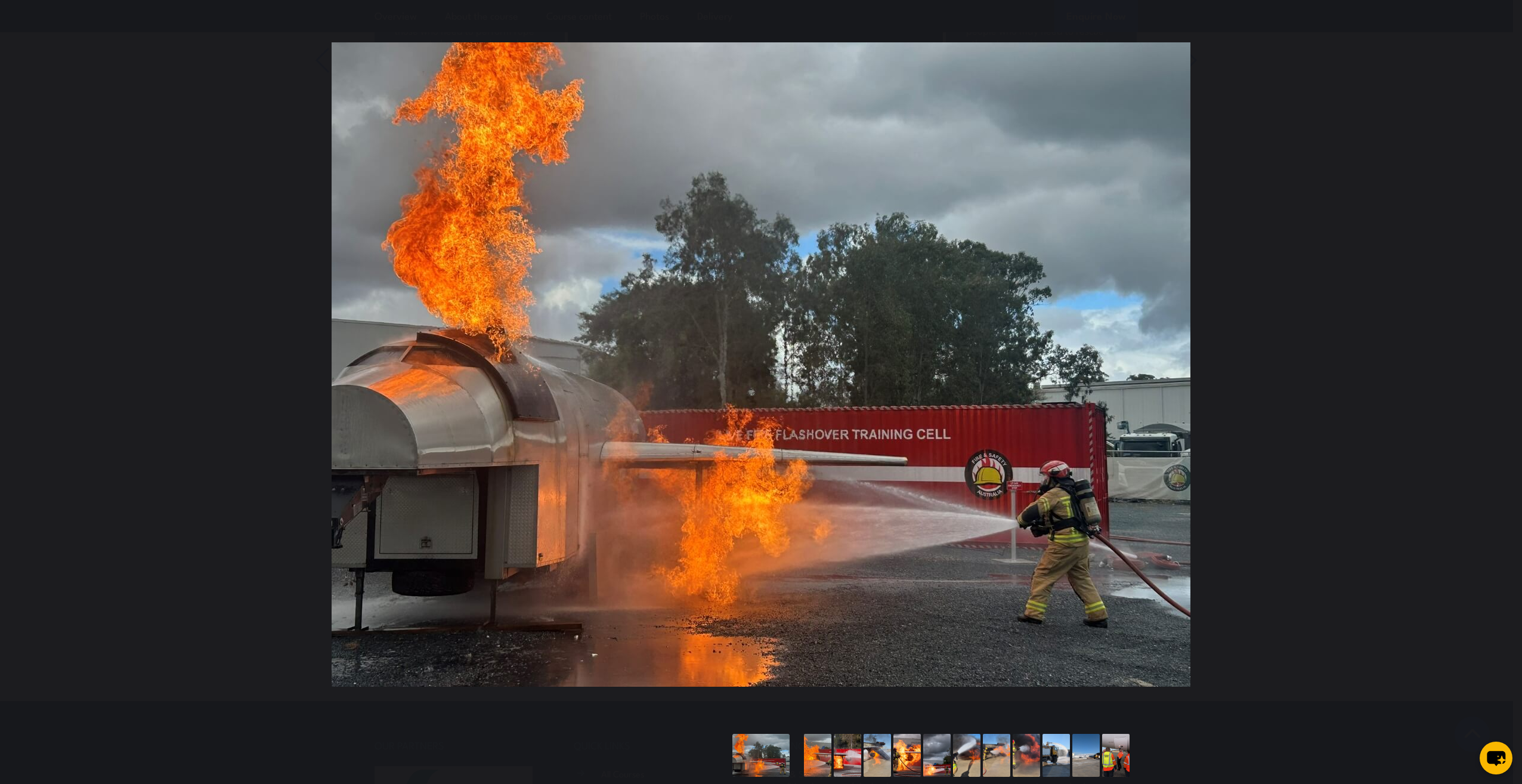
click at [1491, 367] on button "You can close this modal content with the ESC key" at bounding box center [1497, 364] width 29 height 29
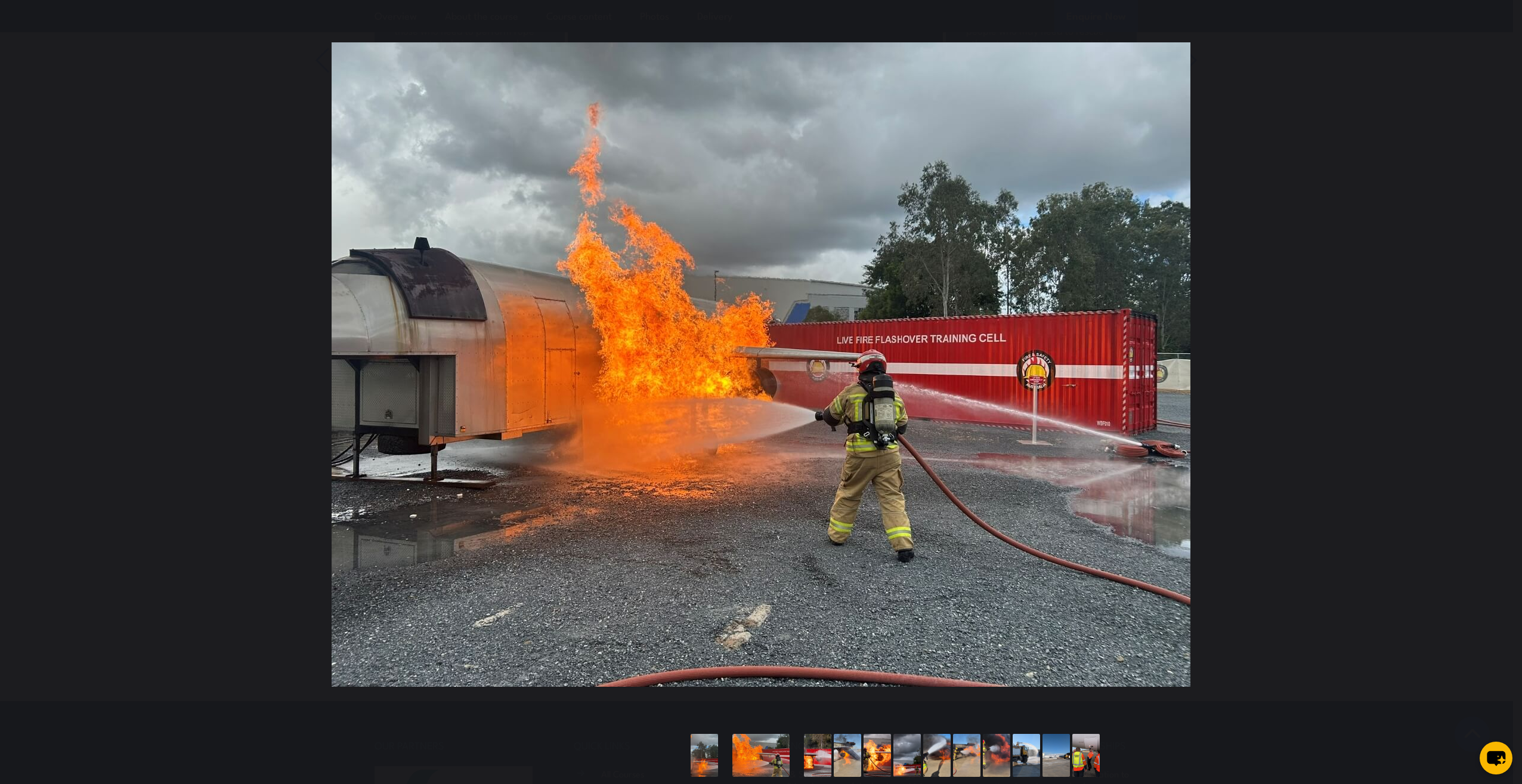
click at [1491, 367] on button "You can close this modal content with the ESC key" at bounding box center [1497, 364] width 29 height 29
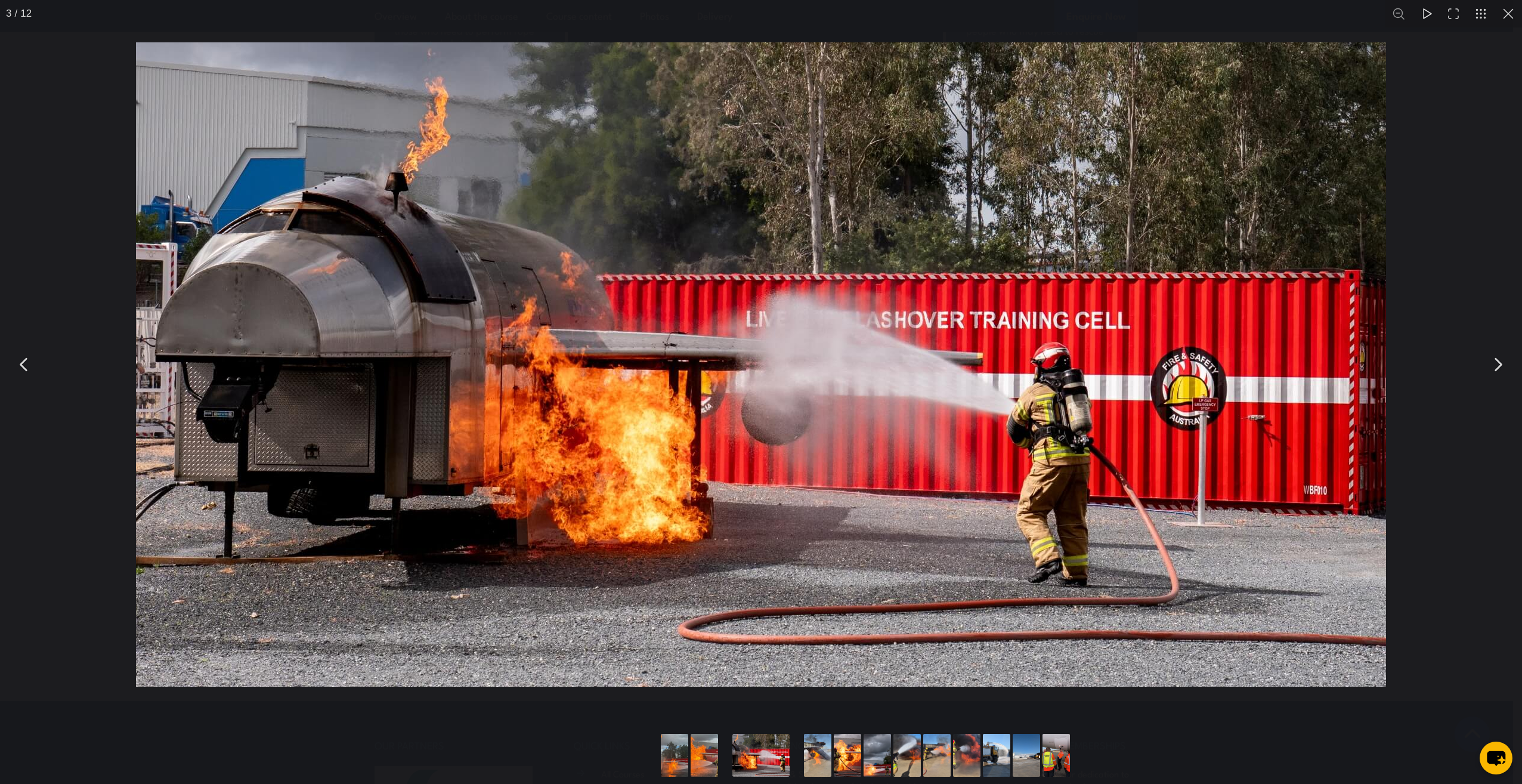
click at [1503, 10] on button "You can close this modal content with the ESC key" at bounding box center [1508, 14] width 27 height 27
